Goal: Information Seeking & Learning: Learn about a topic

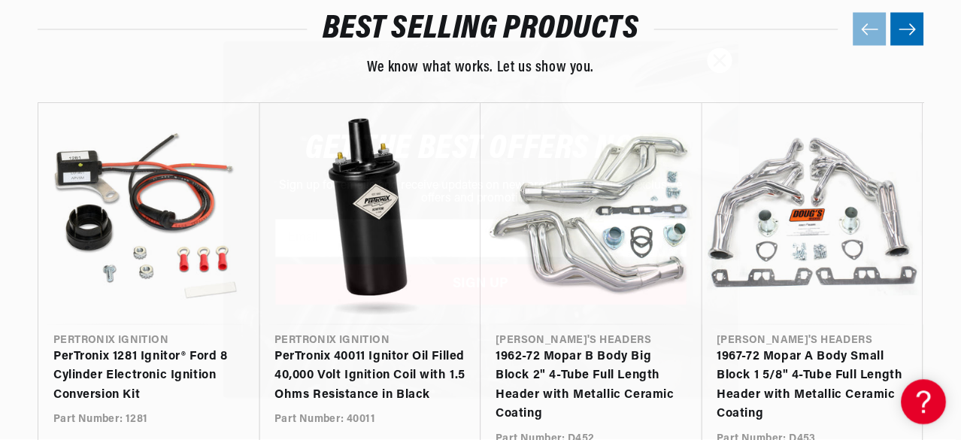
scroll to position [0, 827]
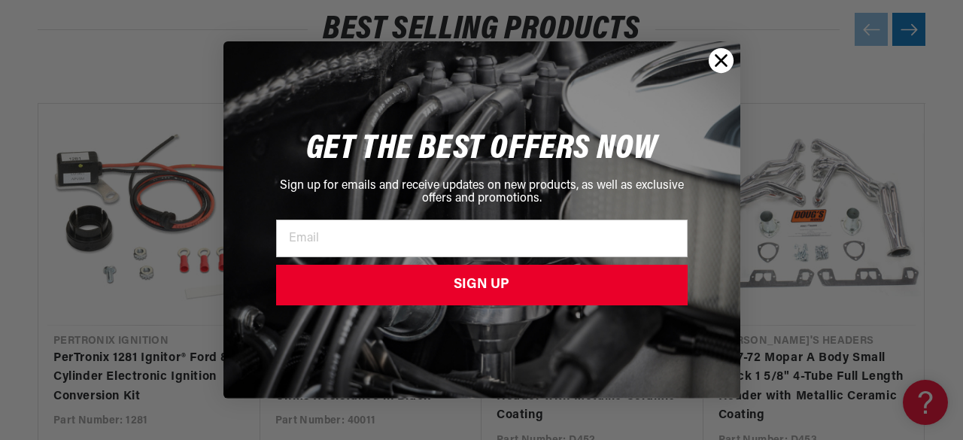
click at [715, 61] on circle "Close dialog" at bounding box center [720, 60] width 25 height 25
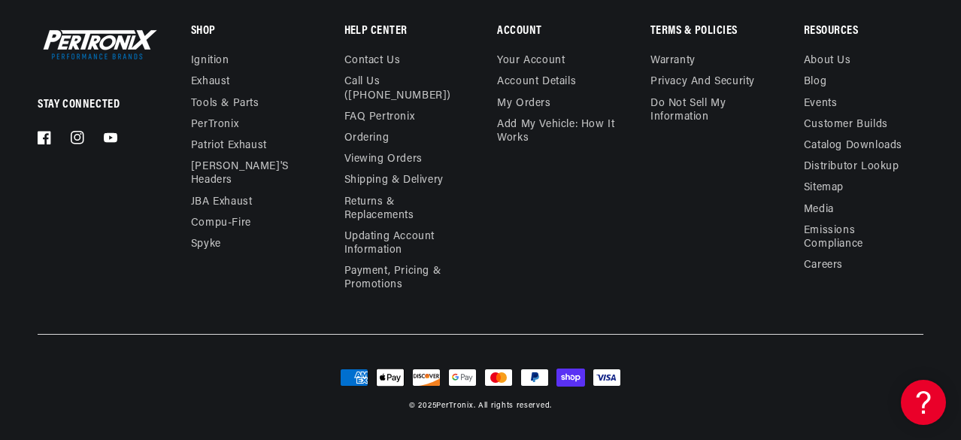
scroll to position [0, 826]
click at [218, 57] on link "Ignition" at bounding box center [210, 62] width 38 height 17
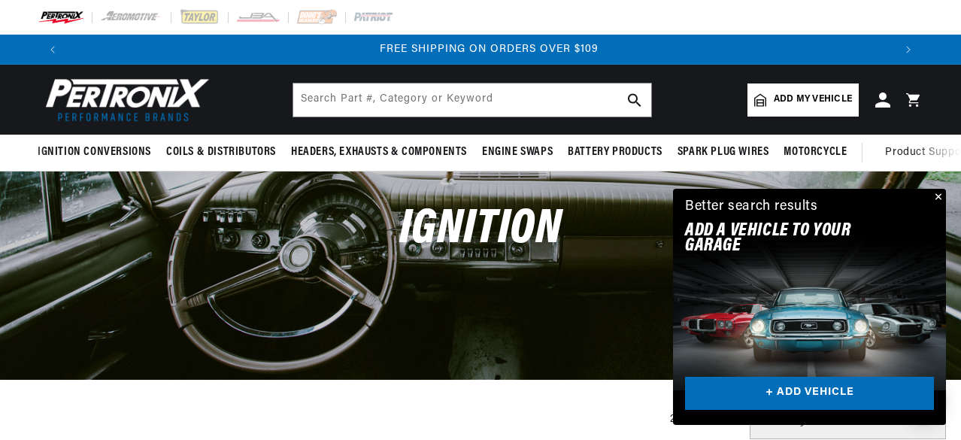
scroll to position [0, 1652]
click at [936, 195] on button "Close" at bounding box center [937, 198] width 18 height 18
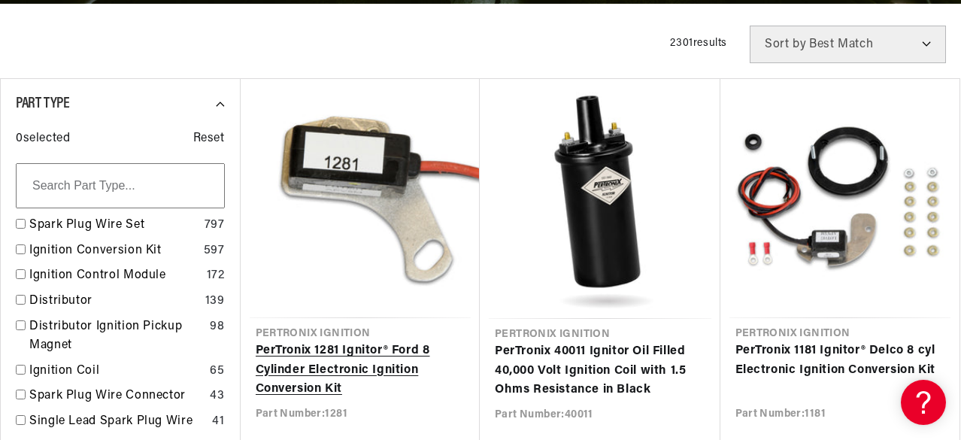
scroll to position [0, 0]
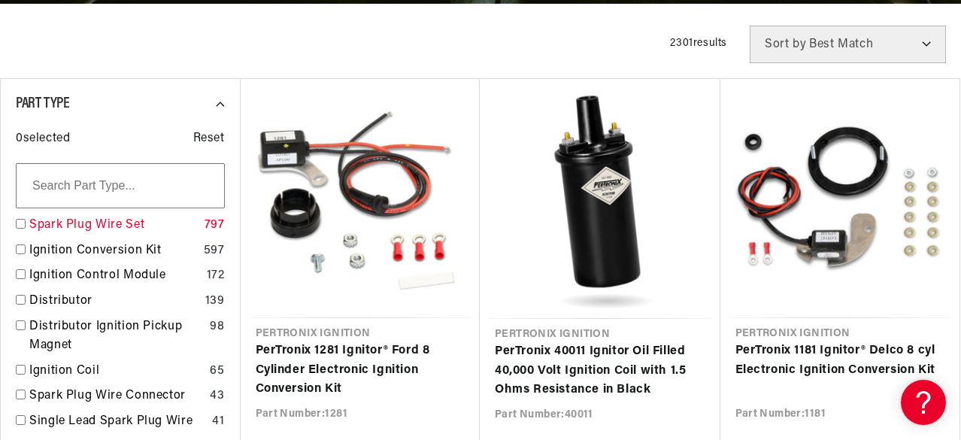
click at [126, 226] on link "Spark Plug Wire Set" at bounding box center [113, 226] width 169 height 20
checkbox input "true"
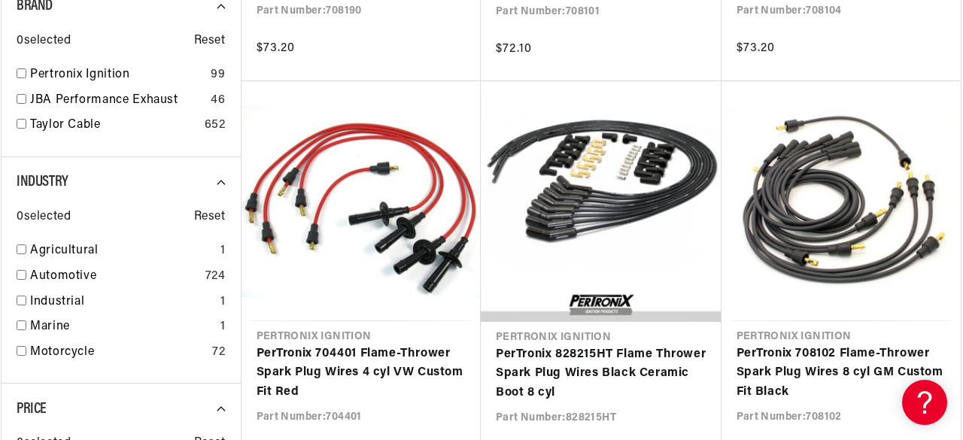
scroll to position [1354, 0]
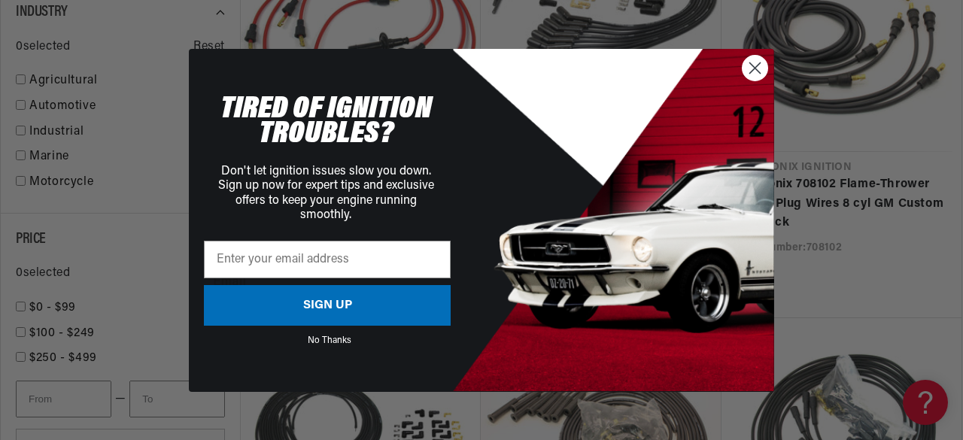
click at [750, 63] on icon "Close dialog" at bounding box center [755, 67] width 11 height 11
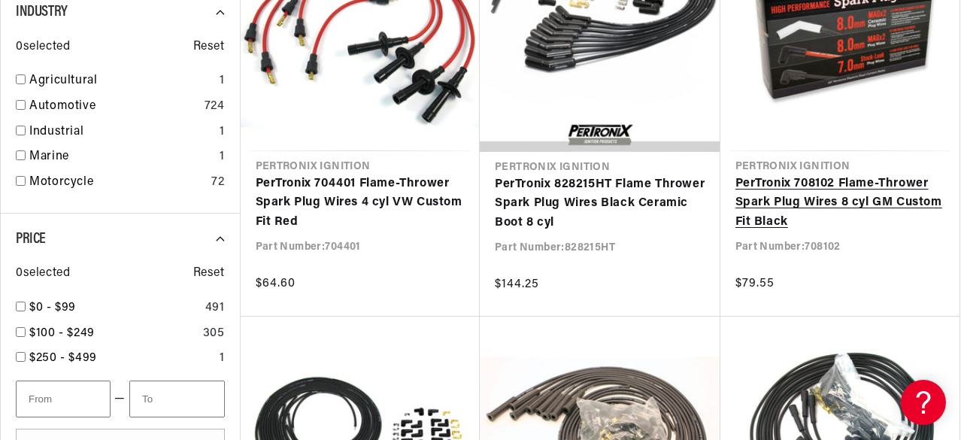
scroll to position [0, 1652]
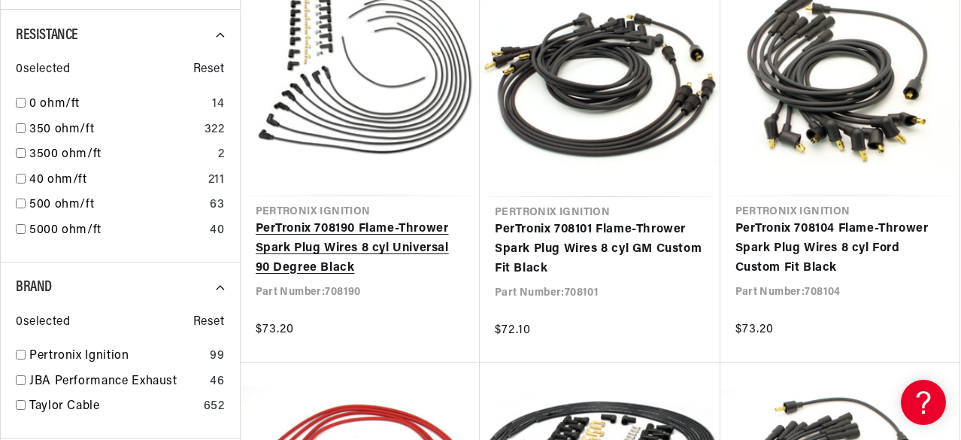
click at [335, 238] on link "PerTronix 708190 Flame-Thrower Spark Plug Wires 8 cyl Universal 90 Degree Black" at bounding box center [361, 249] width 210 height 58
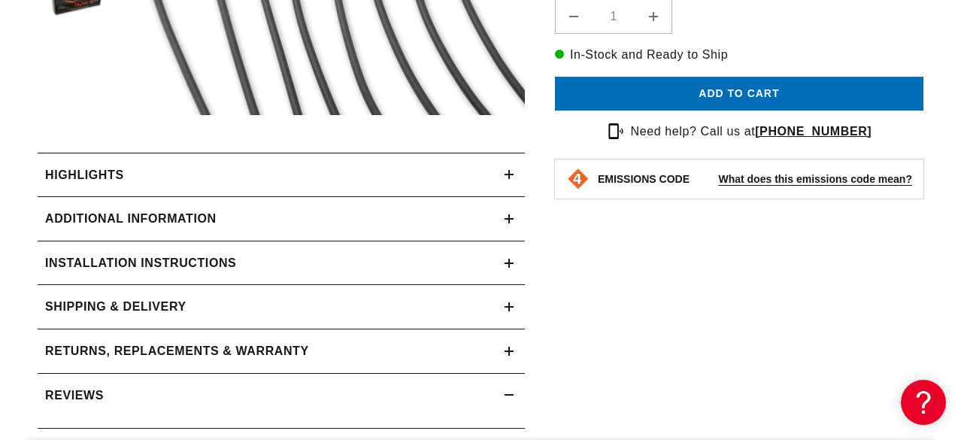
scroll to position [602, 0]
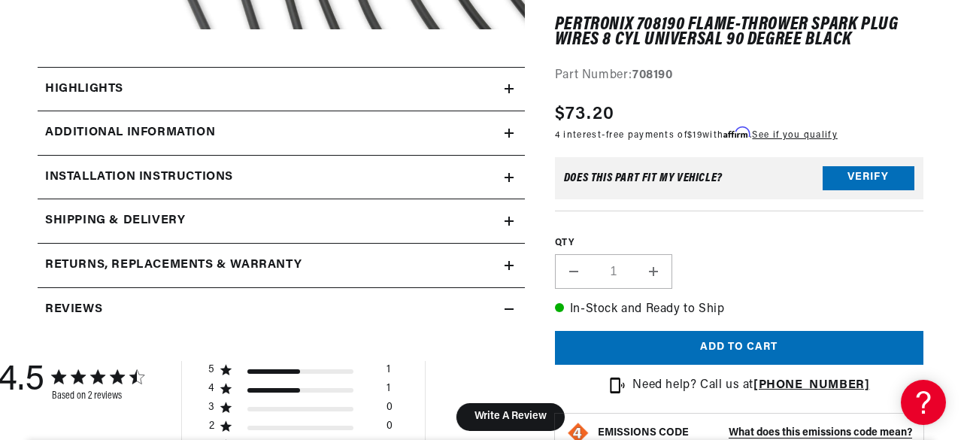
click at [511, 86] on icon at bounding box center [509, 88] width 9 height 9
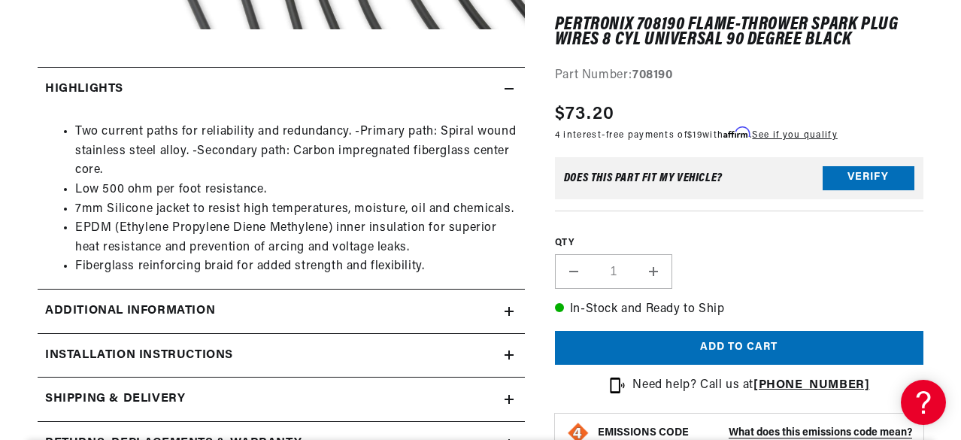
scroll to position [0, 0]
click at [509, 86] on icon at bounding box center [509, 88] width 9 height 9
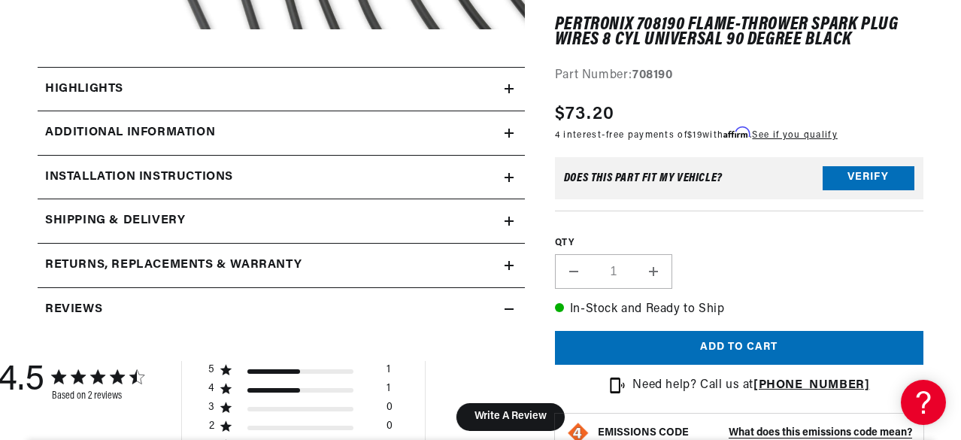
click at [509, 131] on icon at bounding box center [509, 133] width 0 height 9
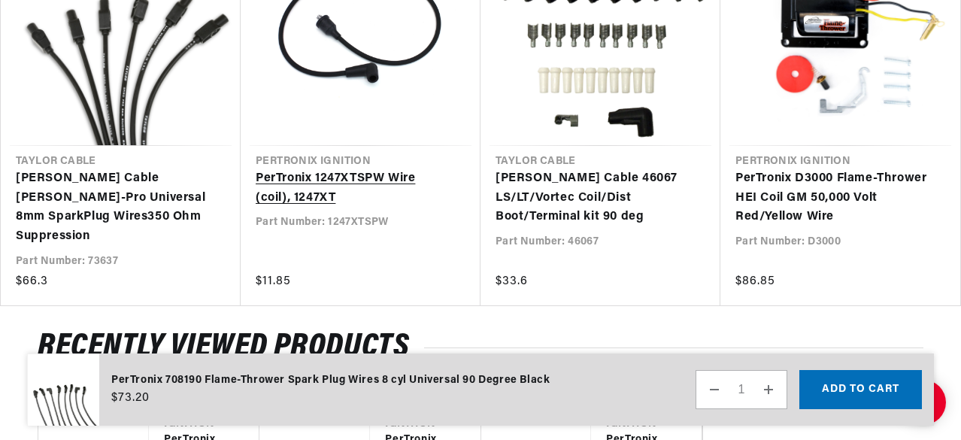
scroll to position [2181, 0]
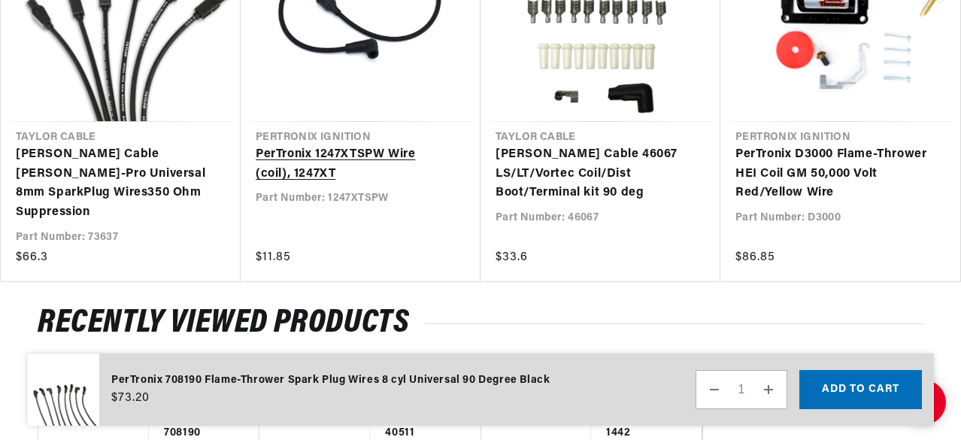
click at [314, 151] on link "PerTronix 1247XTSPW Wire (coil), 1247XT" at bounding box center [353, 164] width 195 height 38
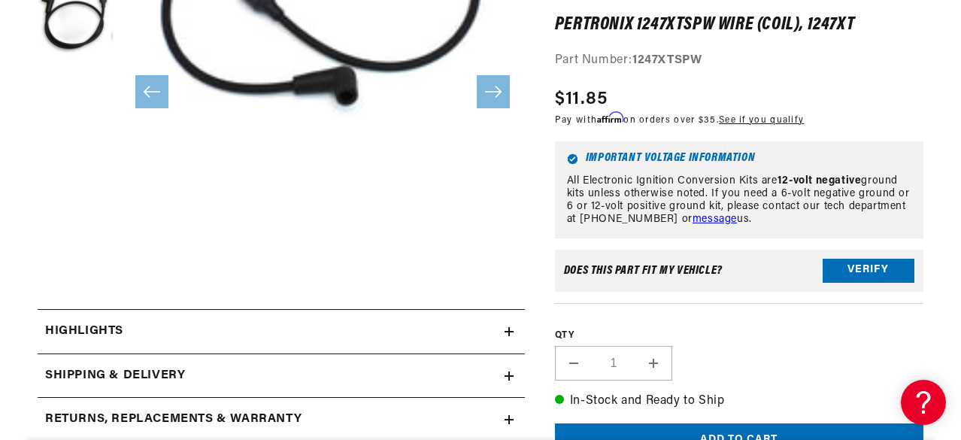
scroll to position [376, 0]
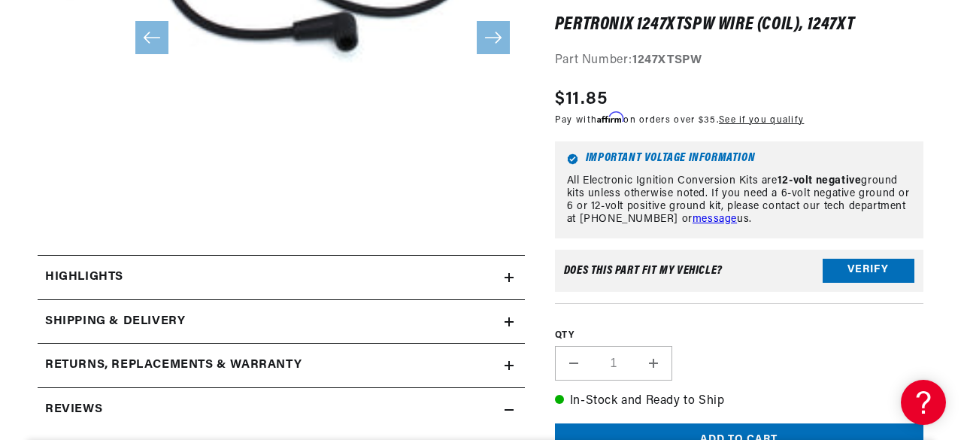
click at [510, 274] on icon at bounding box center [509, 277] width 9 height 9
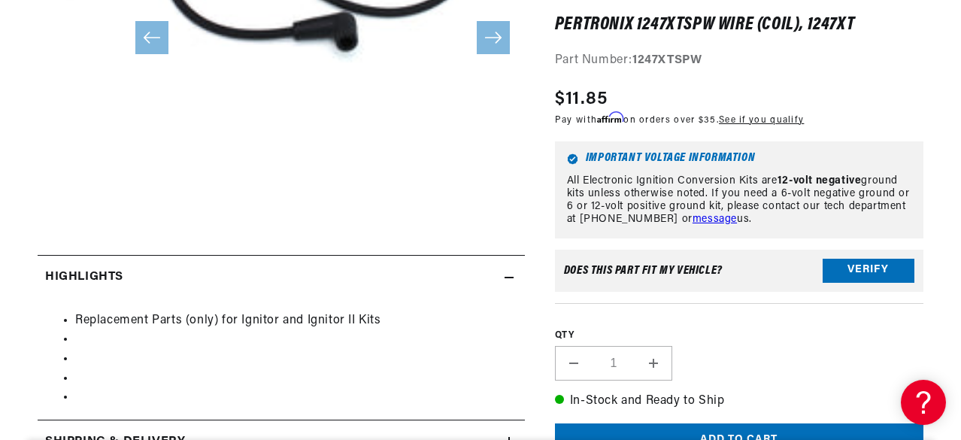
scroll to position [0, 1652]
click at [509, 278] on icon at bounding box center [509, 278] width 9 height 0
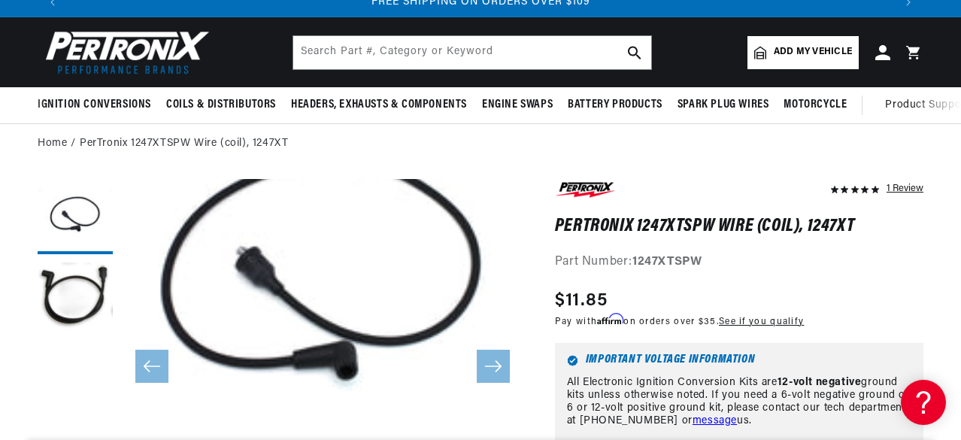
scroll to position [0, 0]
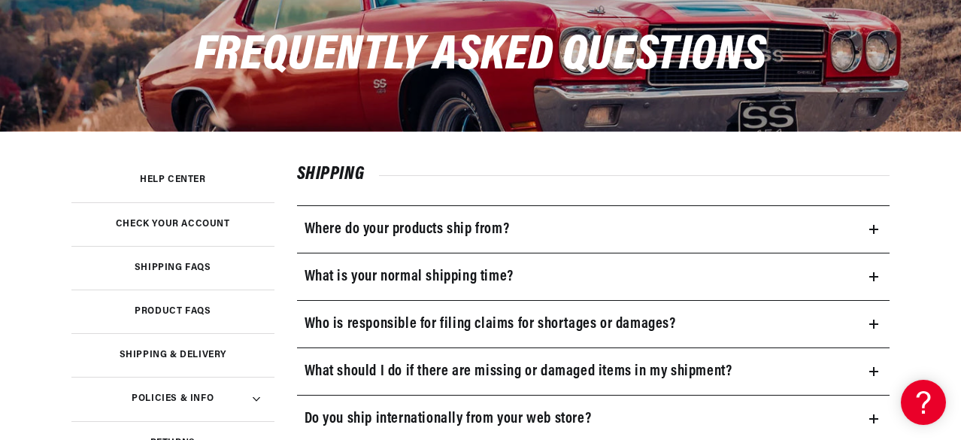
scroll to position [226, 0]
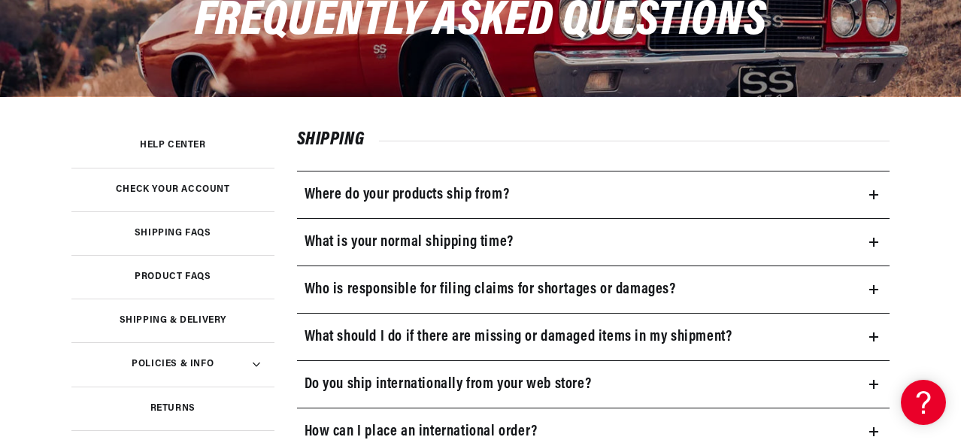
click at [193, 274] on h3 "Product FAQs" at bounding box center [173, 277] width 76 height 8
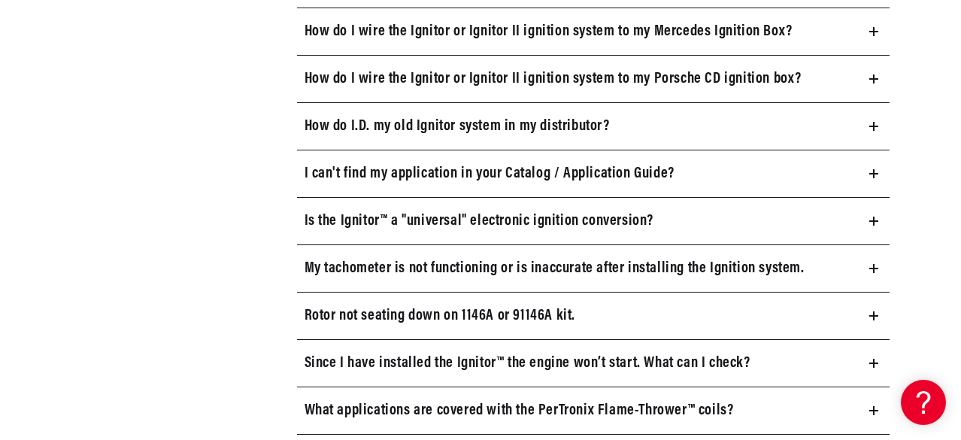
scroll to position [1053, 0]
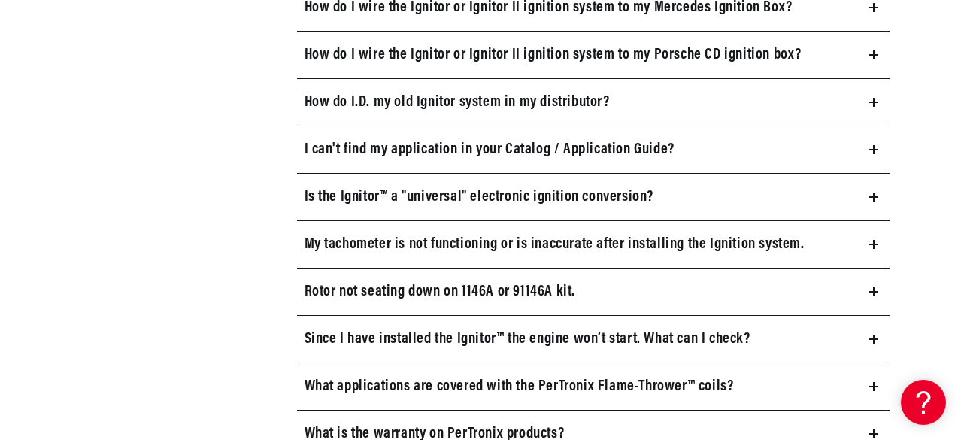
click at [874, 240] on icon at bounding box center [874, 244] width 9 height 9
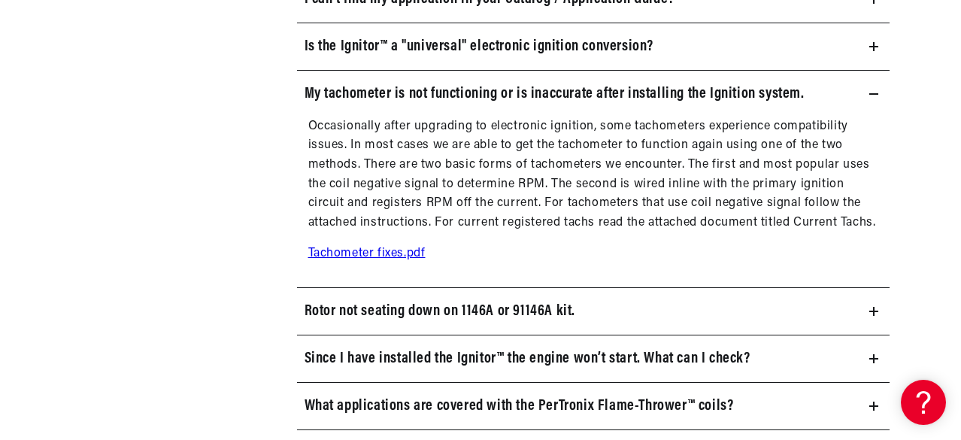
scroll to position [0, 1652]
click at [386, 247] on link "Tachometer fixes.pdf" at bounding box center [366, 253] width 117 height 12
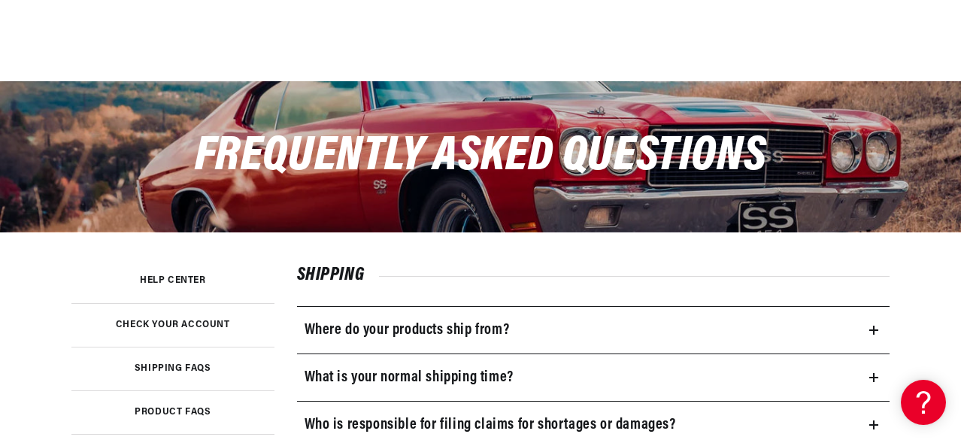
scroll to position [226, 0]
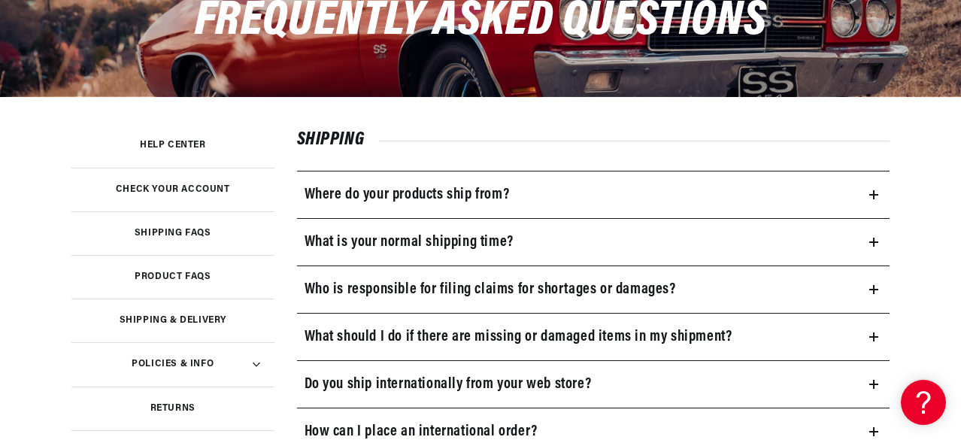
click at [200, 276] on h3 "Product FAQs" at bounding box center [173, 277] width 76 height 8
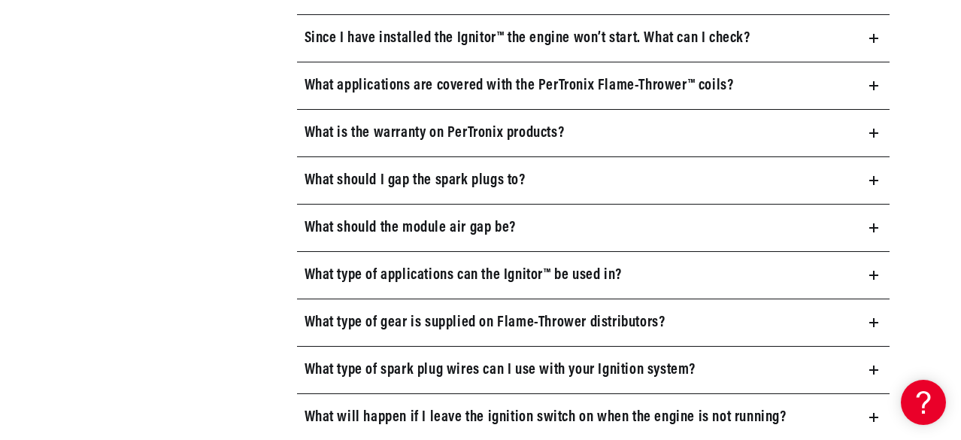
scroll to position [1580, 0]
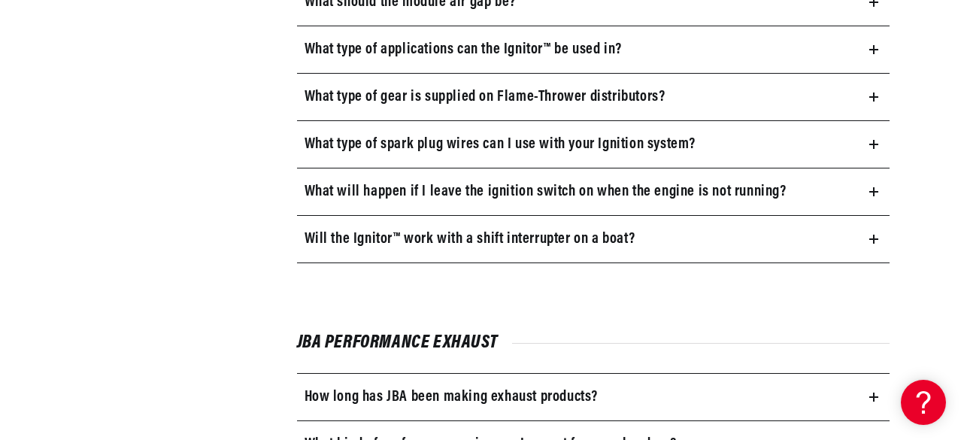
click at [432, 136] on h3 "What type of spark plug wires can I use with your Ignition system?" at bounding box center [501, 144] width 392 height 24
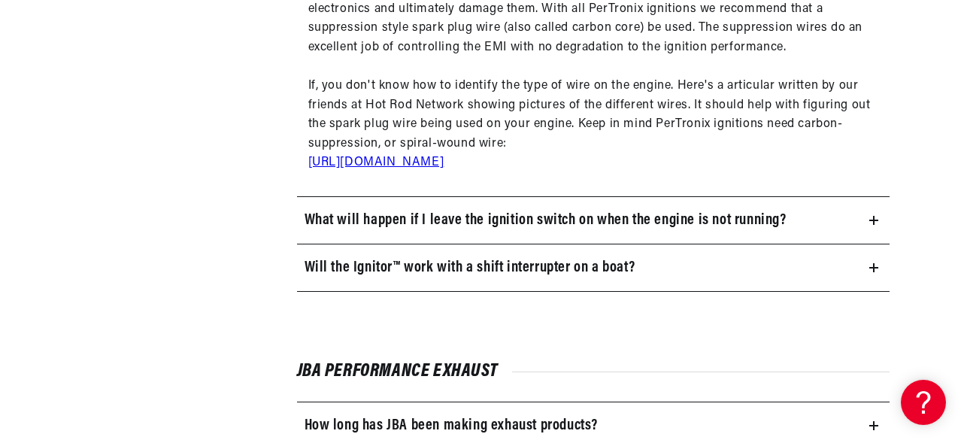
scroll to position [0, 1652]
click at [874, 216] on icon at bounding box center [874, 220] width 0 height 9
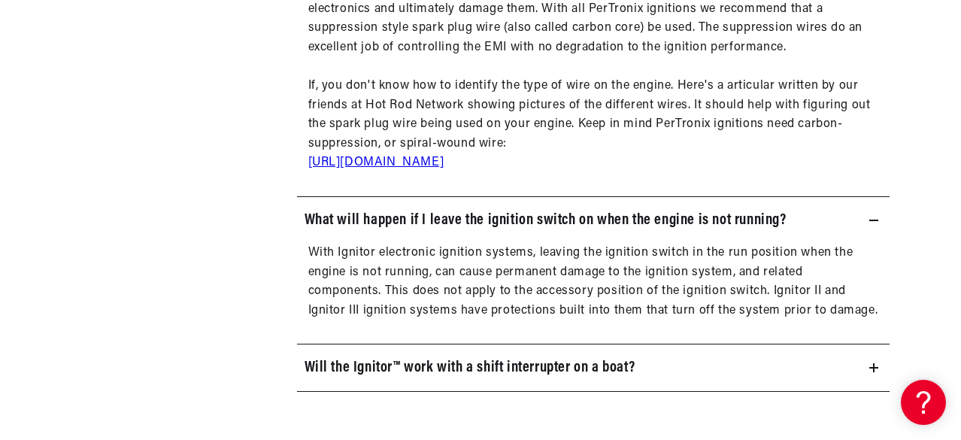
scroll to position [0, 1]
click at [874, 216] on icon at bounding box center [874, 220] width 9 height 9
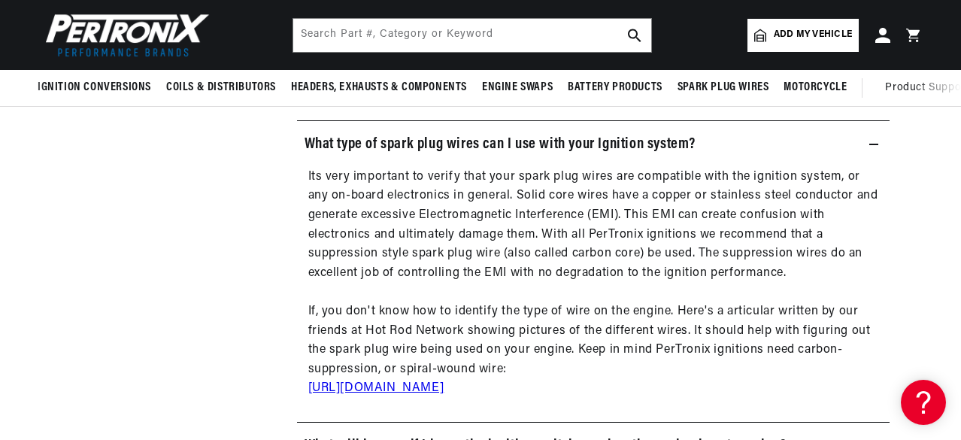
scroll to position [1429, 0]
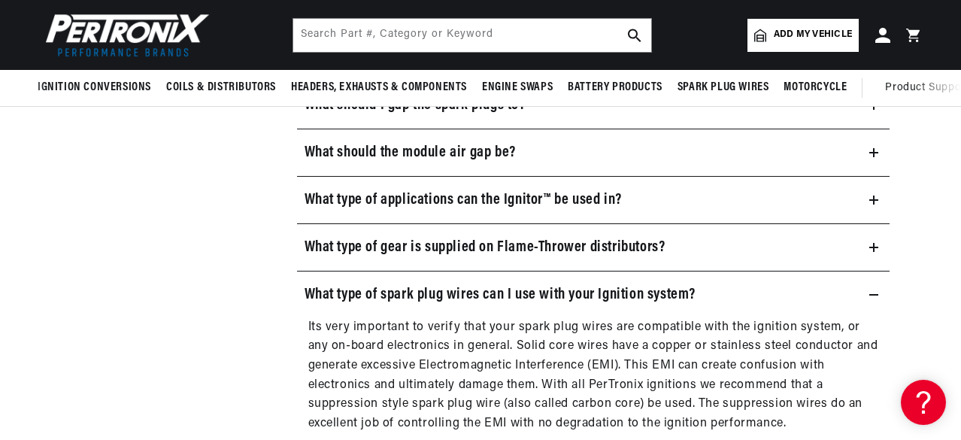
click at [876, 290] on icon at bounding box center [874, 294] width 9 height 9
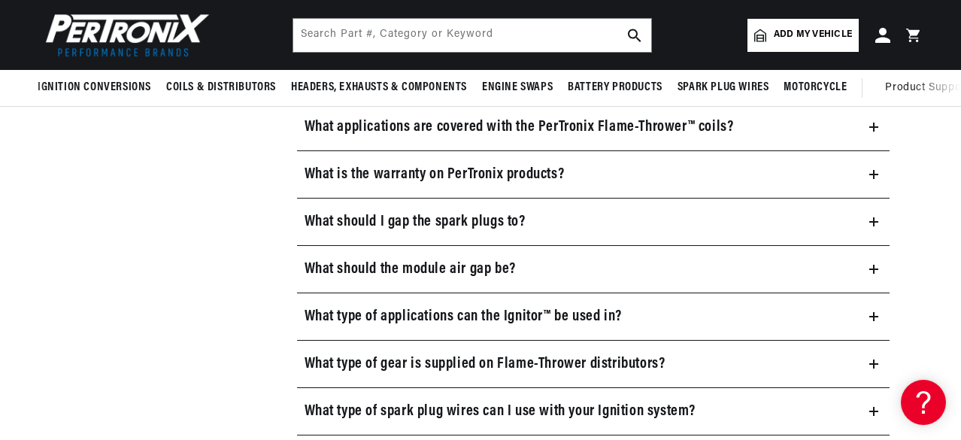
scroll to position [1279, 0]
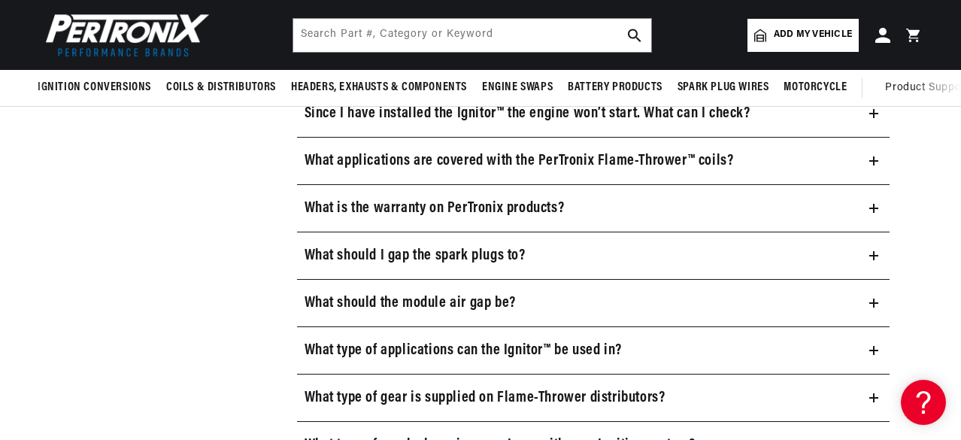
click at [874, 251] on icon at bounding box center [874, 255] width 9 height 9
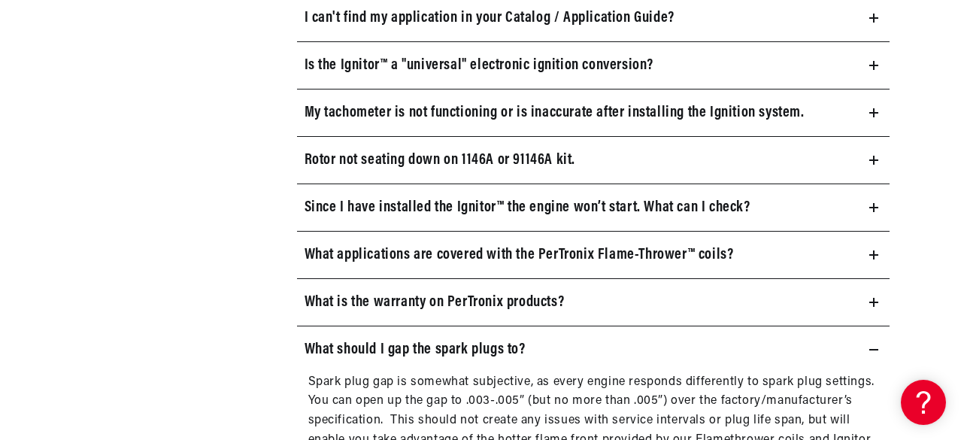
scroll to position [1204, 0]
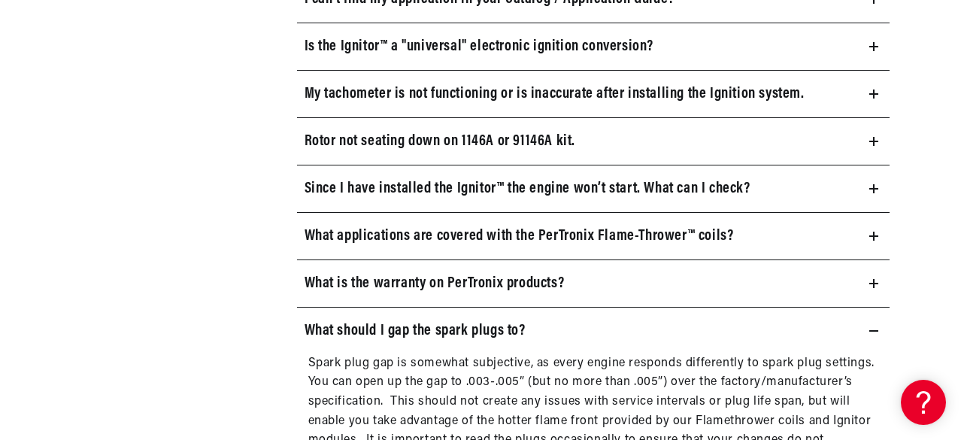
click at [871, 320] on summary "What should I gap the spark plugs to?" at bounding box center [594, 331] width 594 height 47
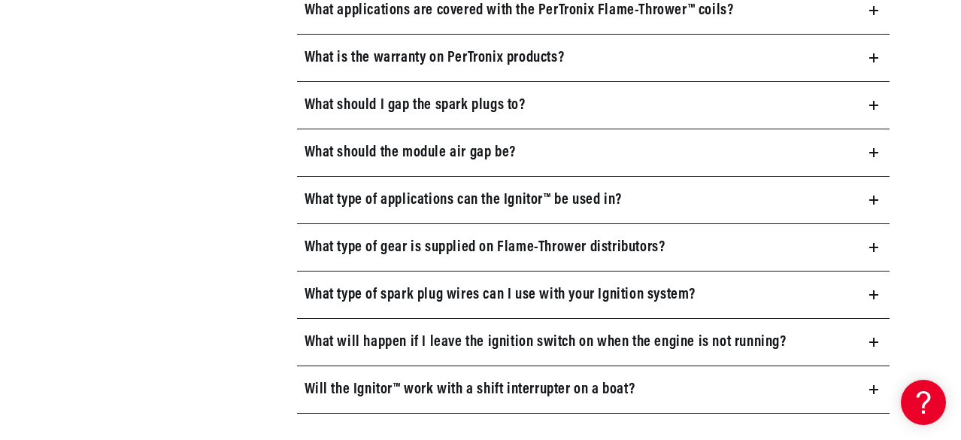
scroll to position [0, 0]
click at [877, 290] on icon at bounding box center [874, 294] width 9 height 9
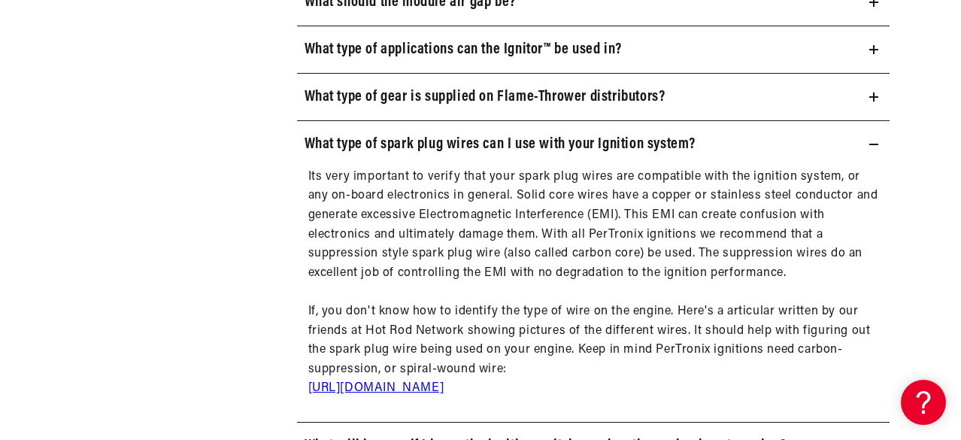
scroll to position [0, 1652]
click at [873, 140] on icon at bounding box center [874, 144] width 9 height 9
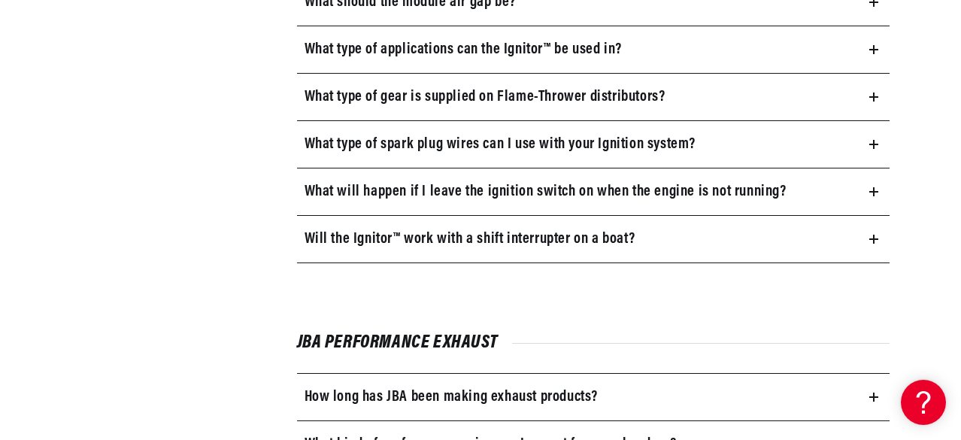
scroll to position [0, 0]
